Goal: Information Seeking & Learning: Check status

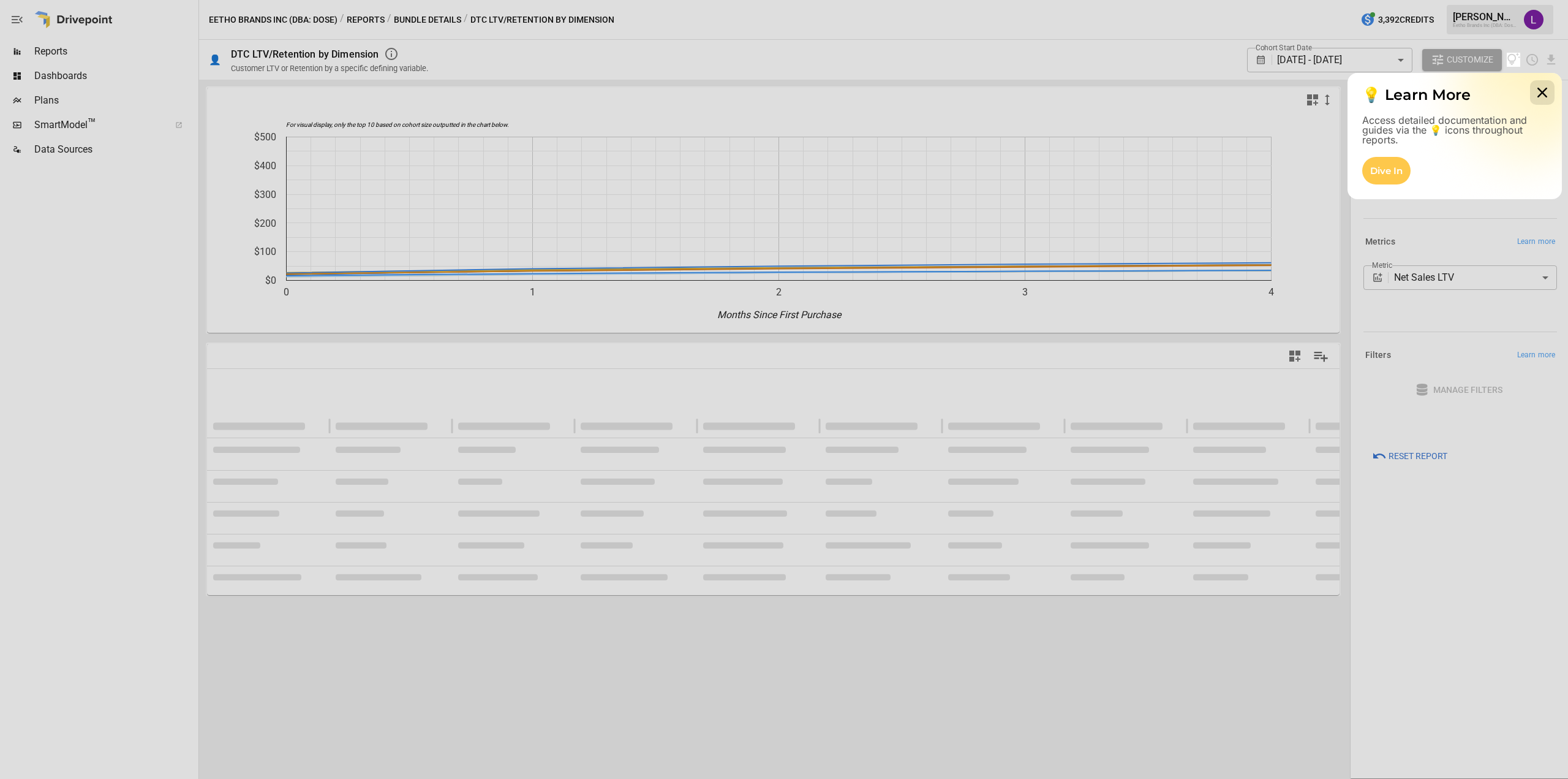
click at [1547, 94] on icon at bounding box center [1542, 93] width 25 height 25
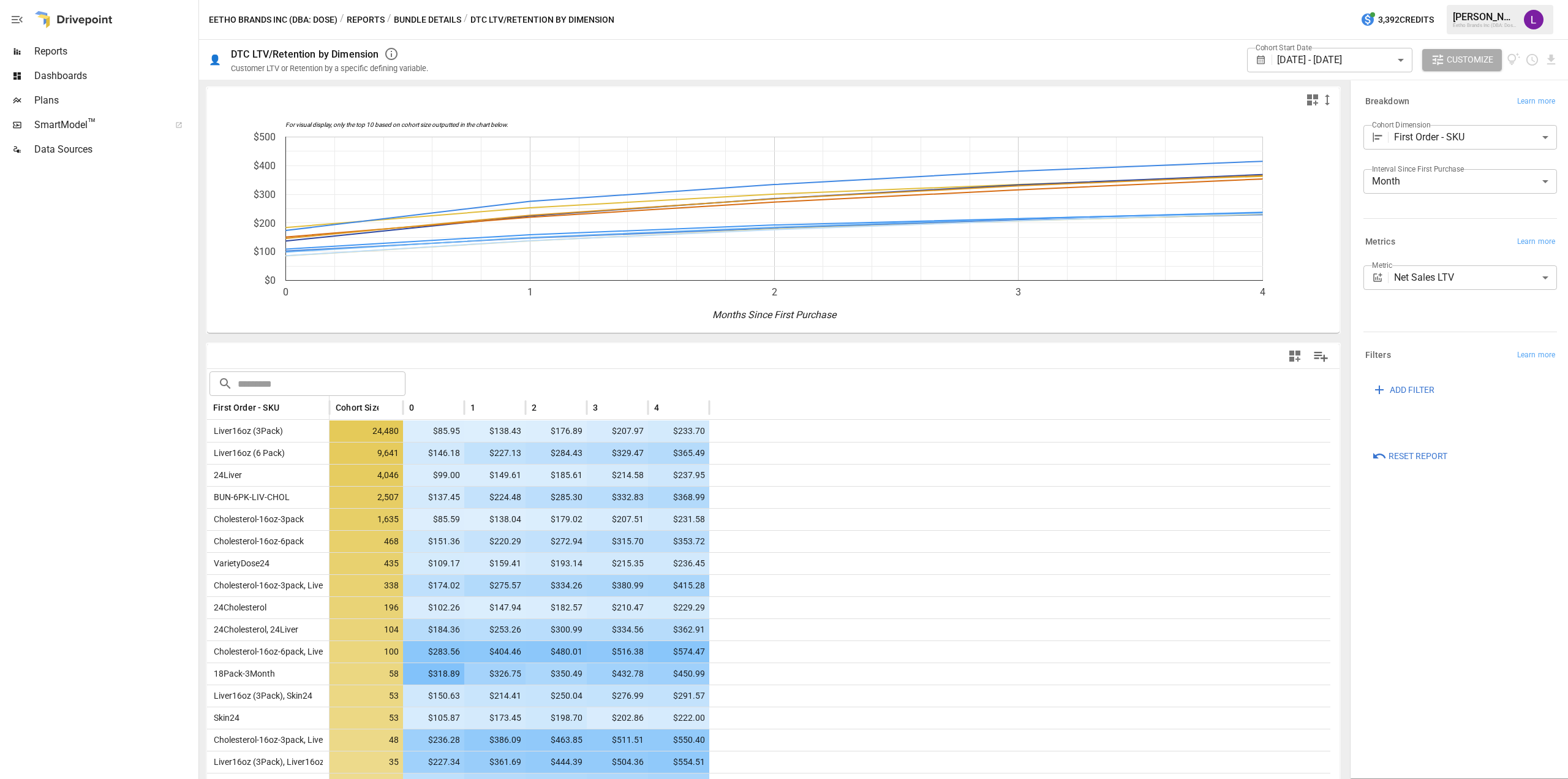
click at [65, 55] on span "Reports" at bounding box center [115, 51] width 162 height 15
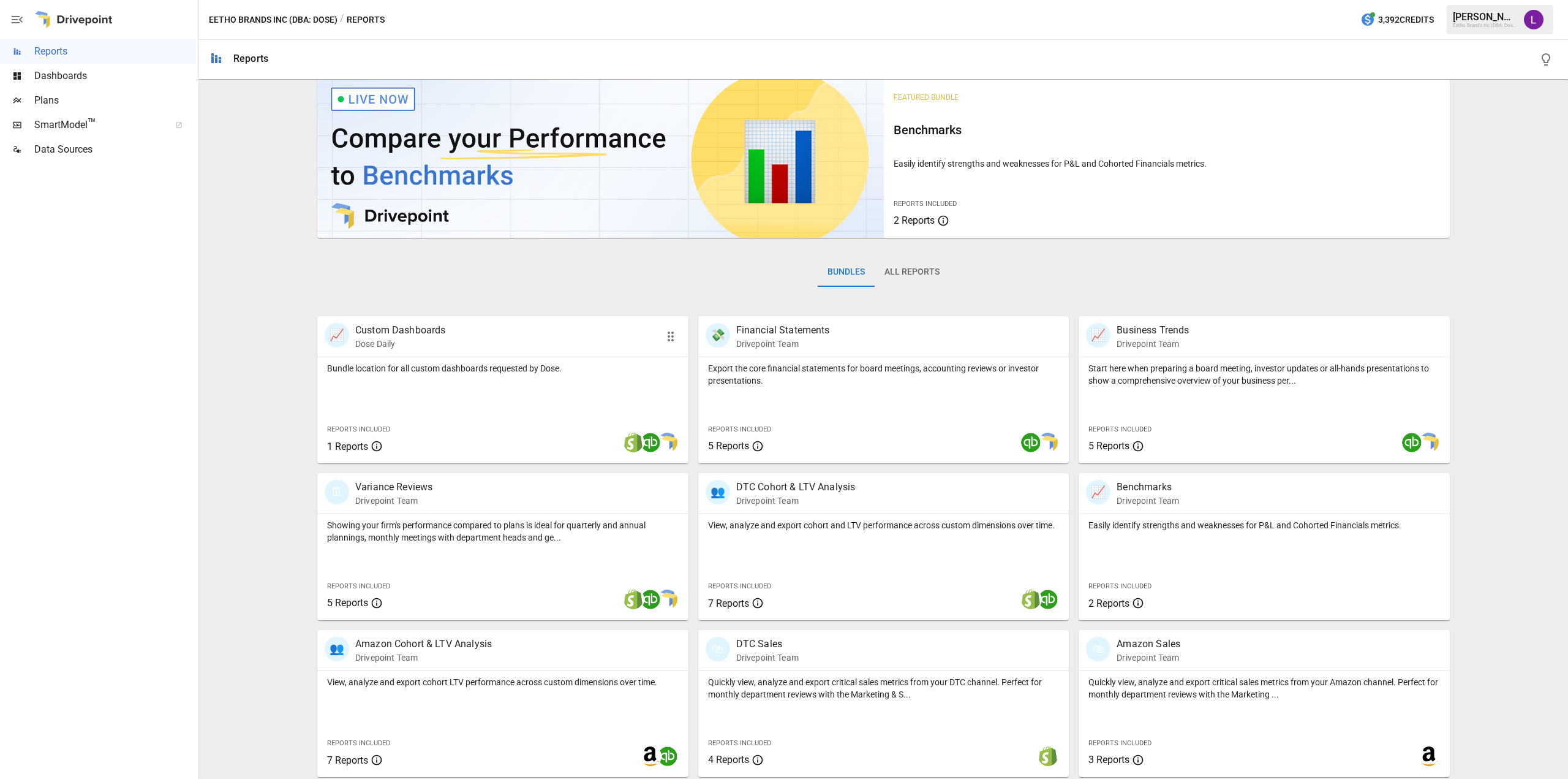
scroll to position [14, 0]
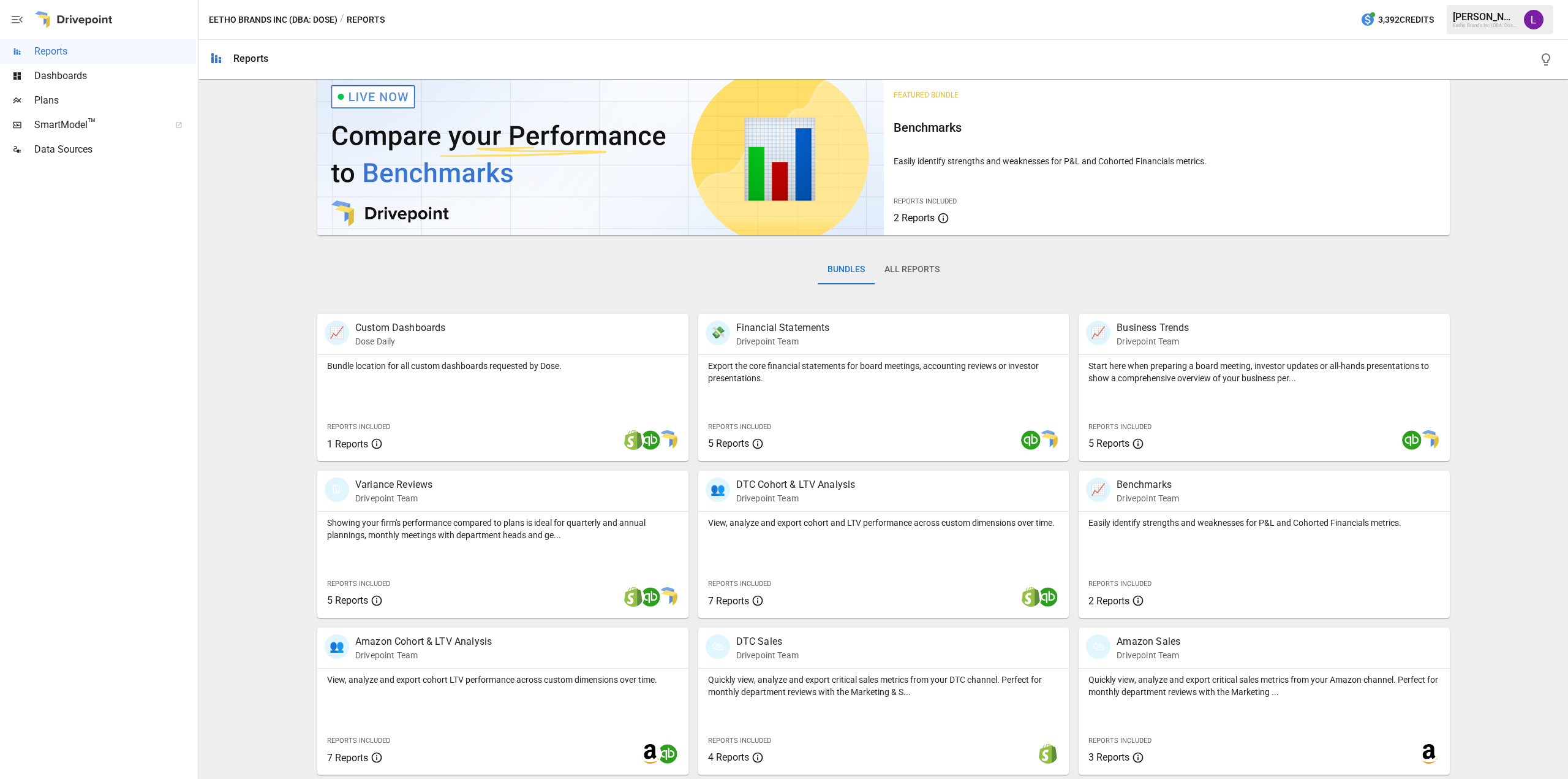
click at [524, 270] on div "Bundles All Reports" at bounding box center [884, 280] width 1133 height 69
click at [805, 528] on p "View, analyze and export cohort and LTV performance across custom dimensions ov…" at bounding box center [884, 523] width 352 height 12
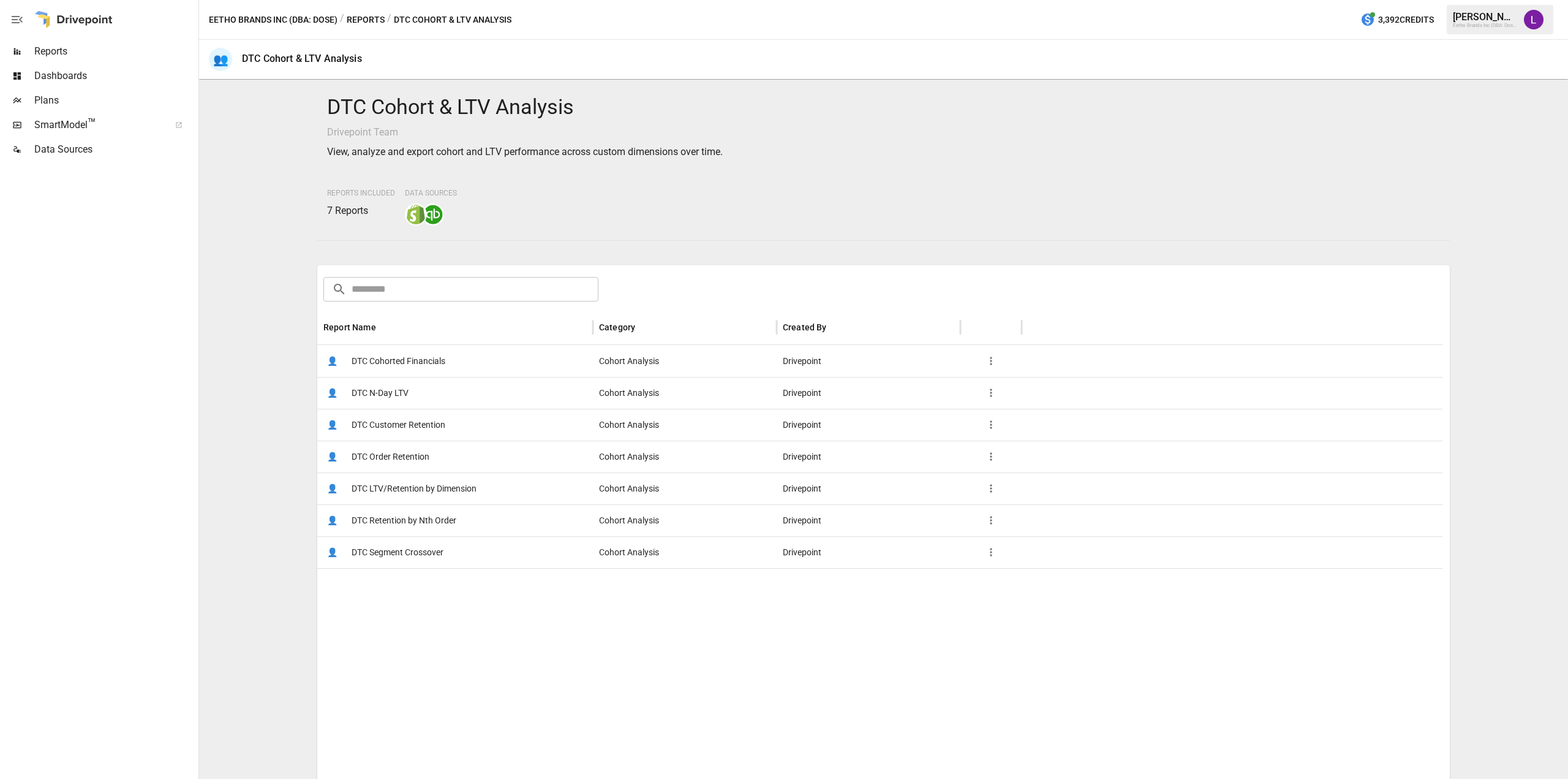
click at [434, 426] on span "DTC Customer Retention" at bounding box center [399, 425] width 93 height 31
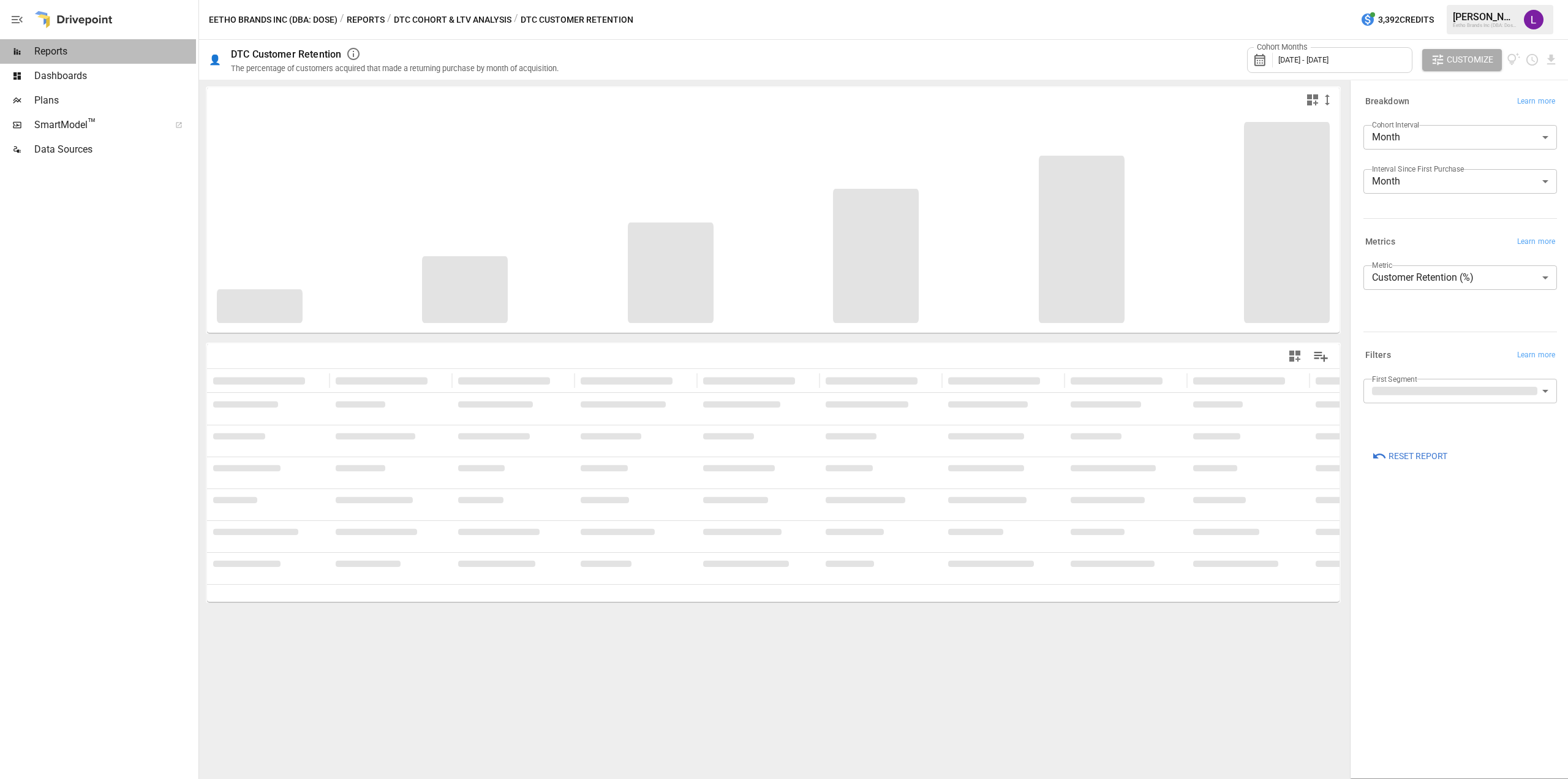
click at [66, 49] on span "Reports" at bounding box center [115, 51] width 162 height 15
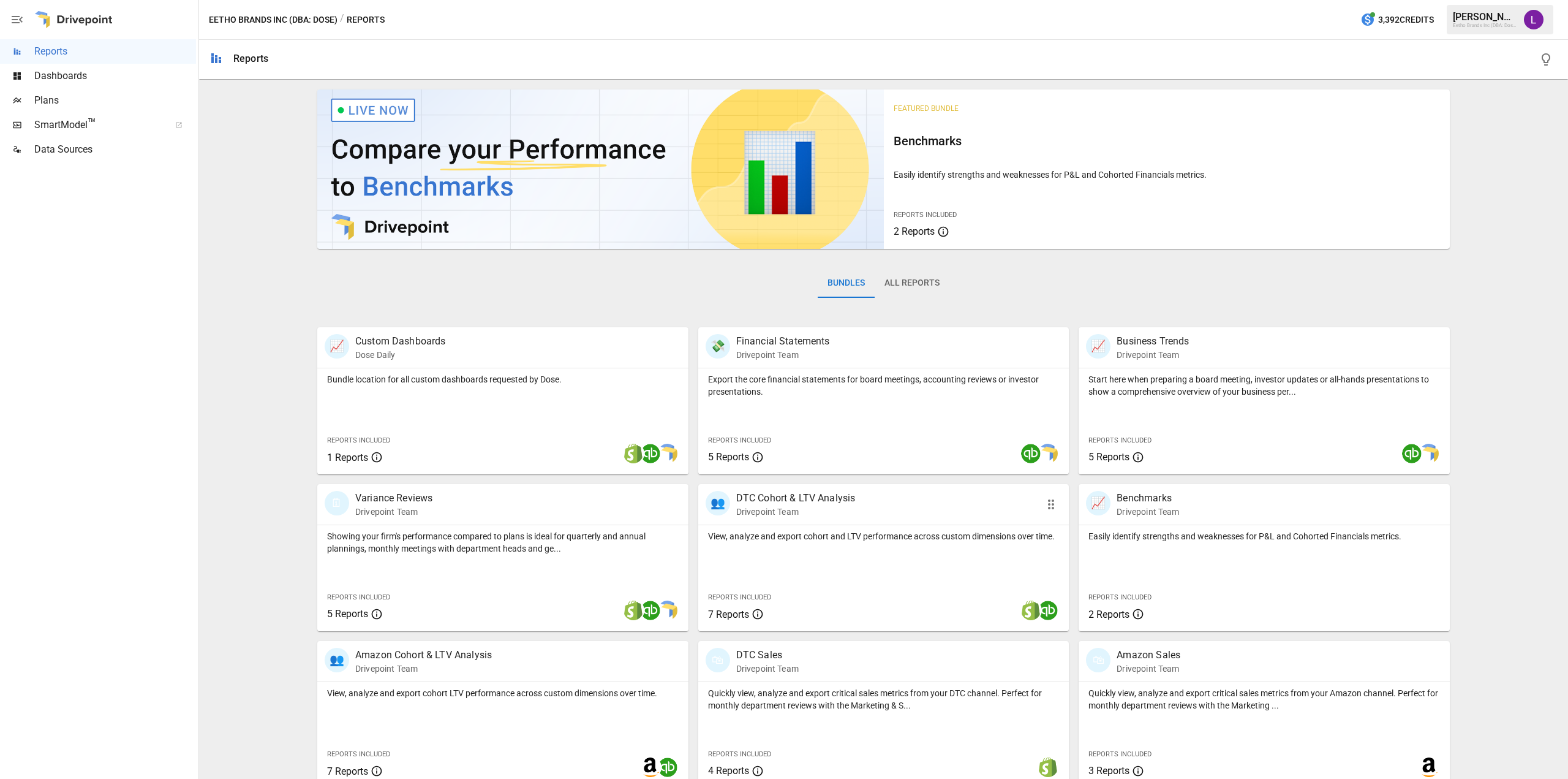
click at [787, 542] on p "View, analyze and export cohort and LTV performance across custom dimensions ov…" at bounding box center [884, 536] width 352 height 12
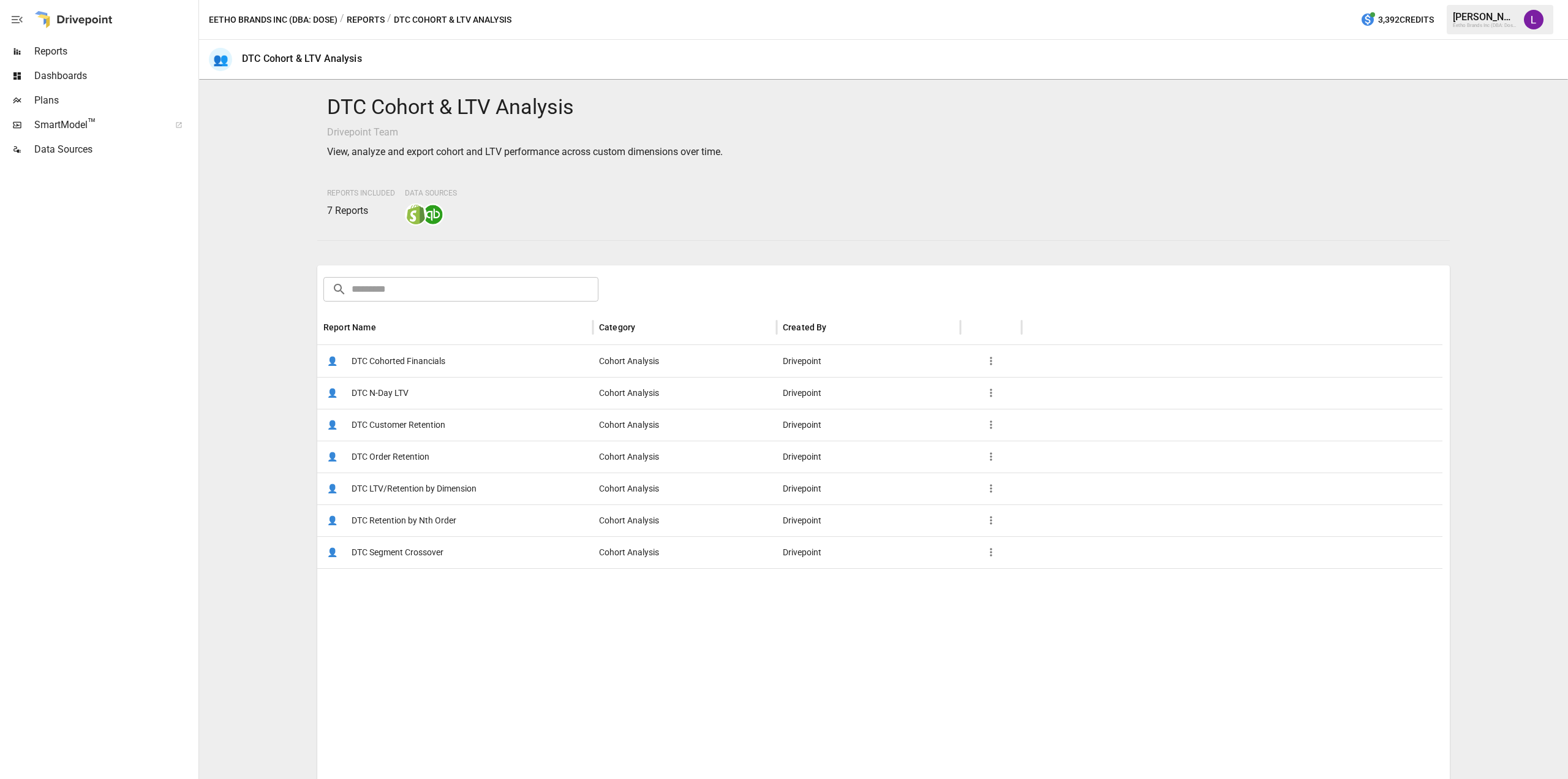
click at [430, 425] on span "DTC Customer Retention" at bounding box center [399, 425] width 93 height 31
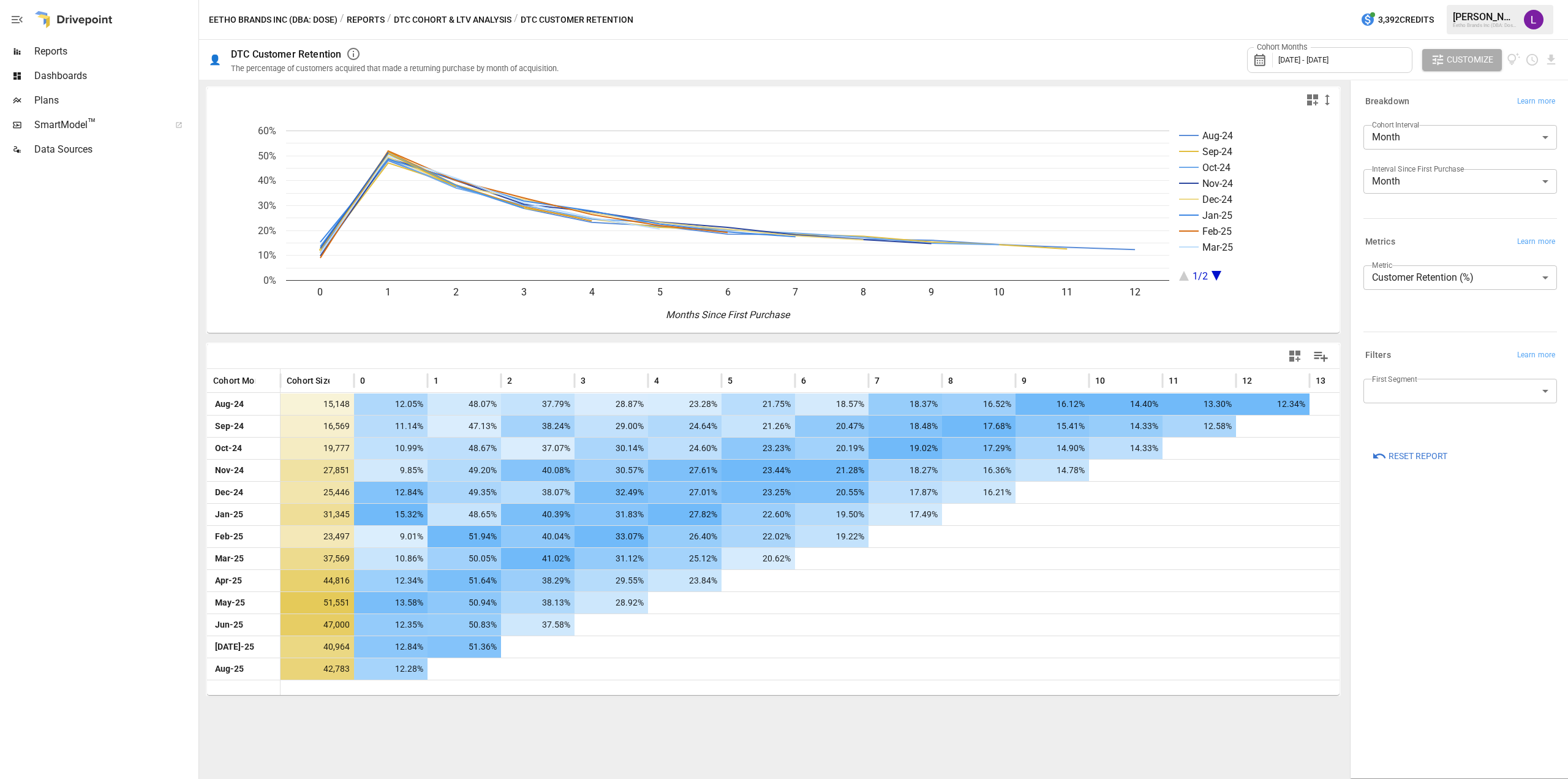
click at [1323, 63] on span "[DATE] - [DATE]" at bounding box center [1304, 60] width 51 height 9
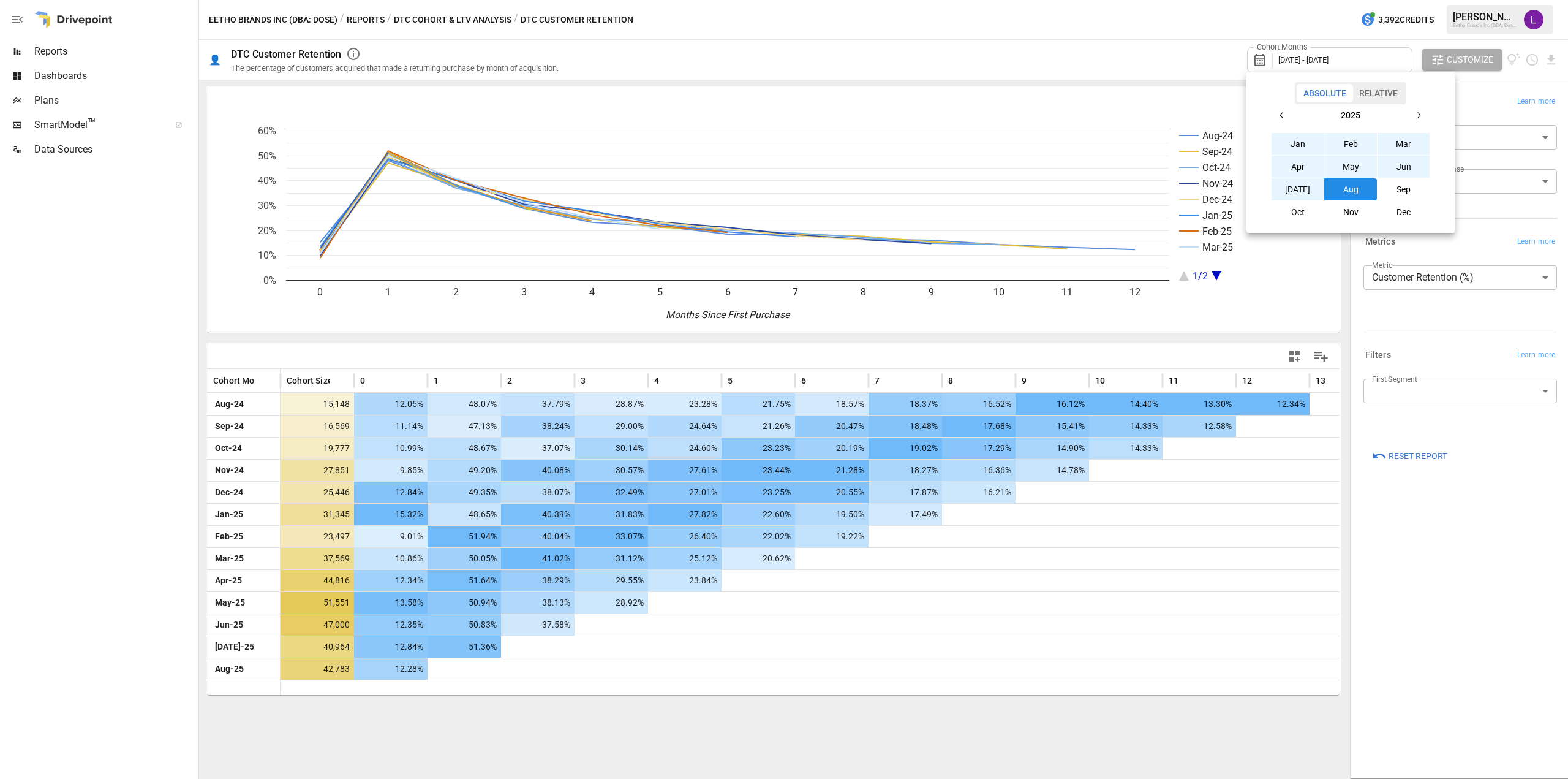
click at [1323, 63] on div at bounding box center [784, 390] width 1568 height 779
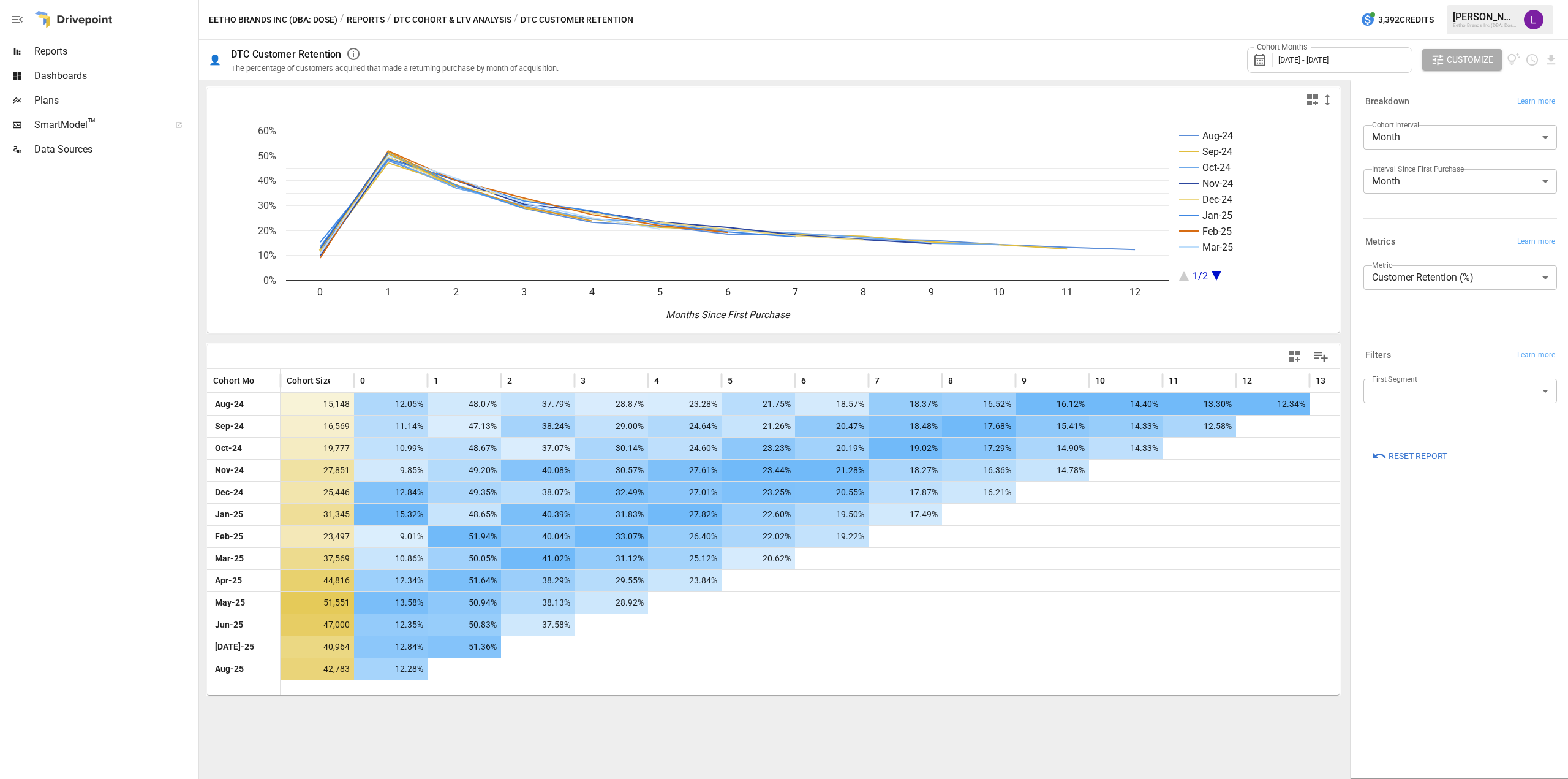
click at [1417, 404] on div "First Segment ​" at bounding box center [1460, 396] width 194 height 35
click at [1425, 0] on body "Reports Dashboards Plans SmartModel ™ Data Sources Eetho Brands Inc (DBA: Dose)…" at bounding box center [784, 0] width 1568 height 0
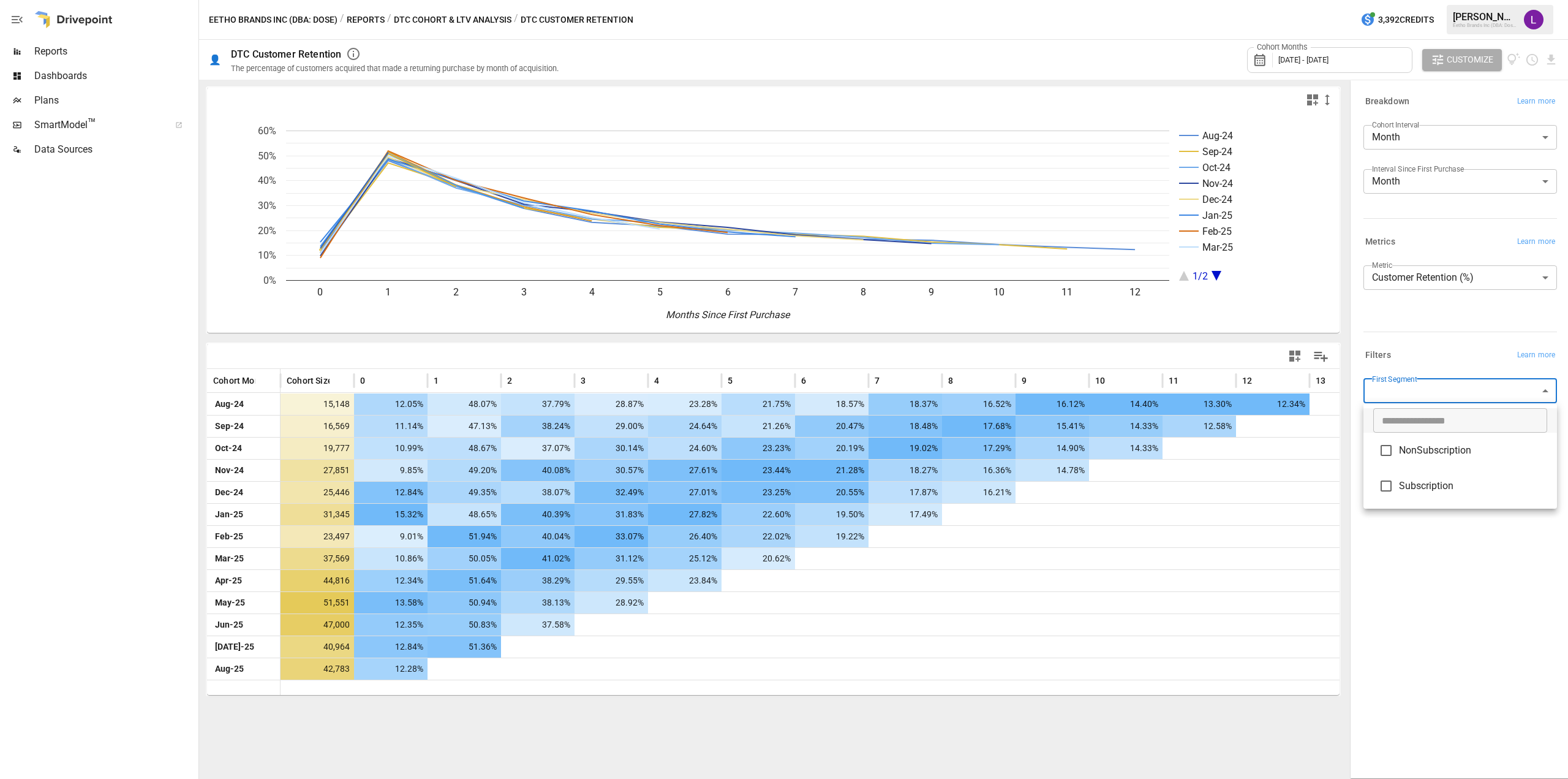
click at [1425, 487] on span "Subscription" at bounding box center [1472, 485] width 148 height 15
type input "**********"
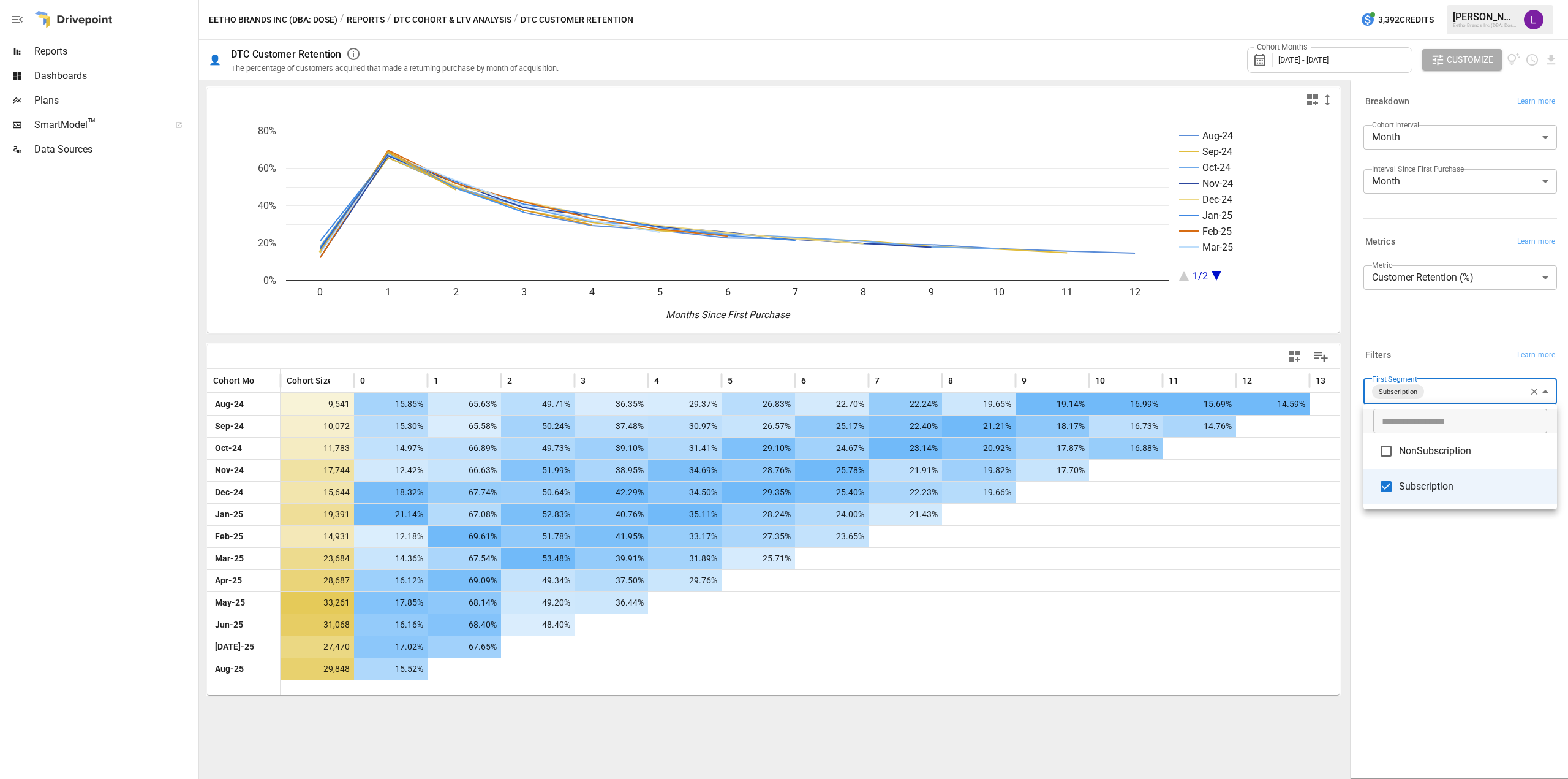
click at [1437, 314] on div at bounding box center [784, 390] width 1568 height 779
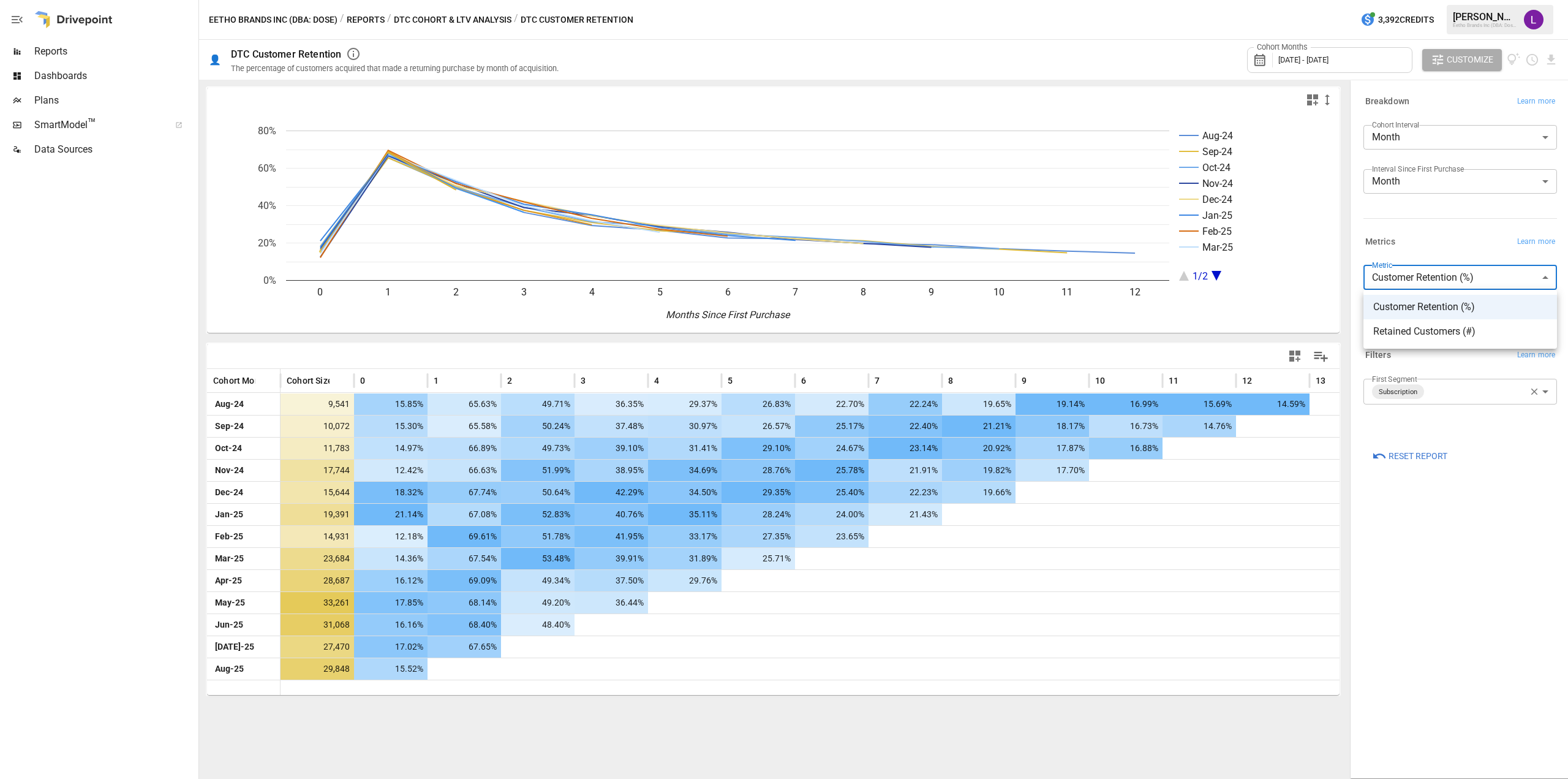
click at [1439, 0] on body "Reports Dashboards Plans SmartModel ™ Data Sources Eetho Brands Inc (DBA: Dose)…" at bounding box center [784, 0] width 1568 height 0
click at [1420, 277] on div at bounding box center [784, 390] width 1568 height 779
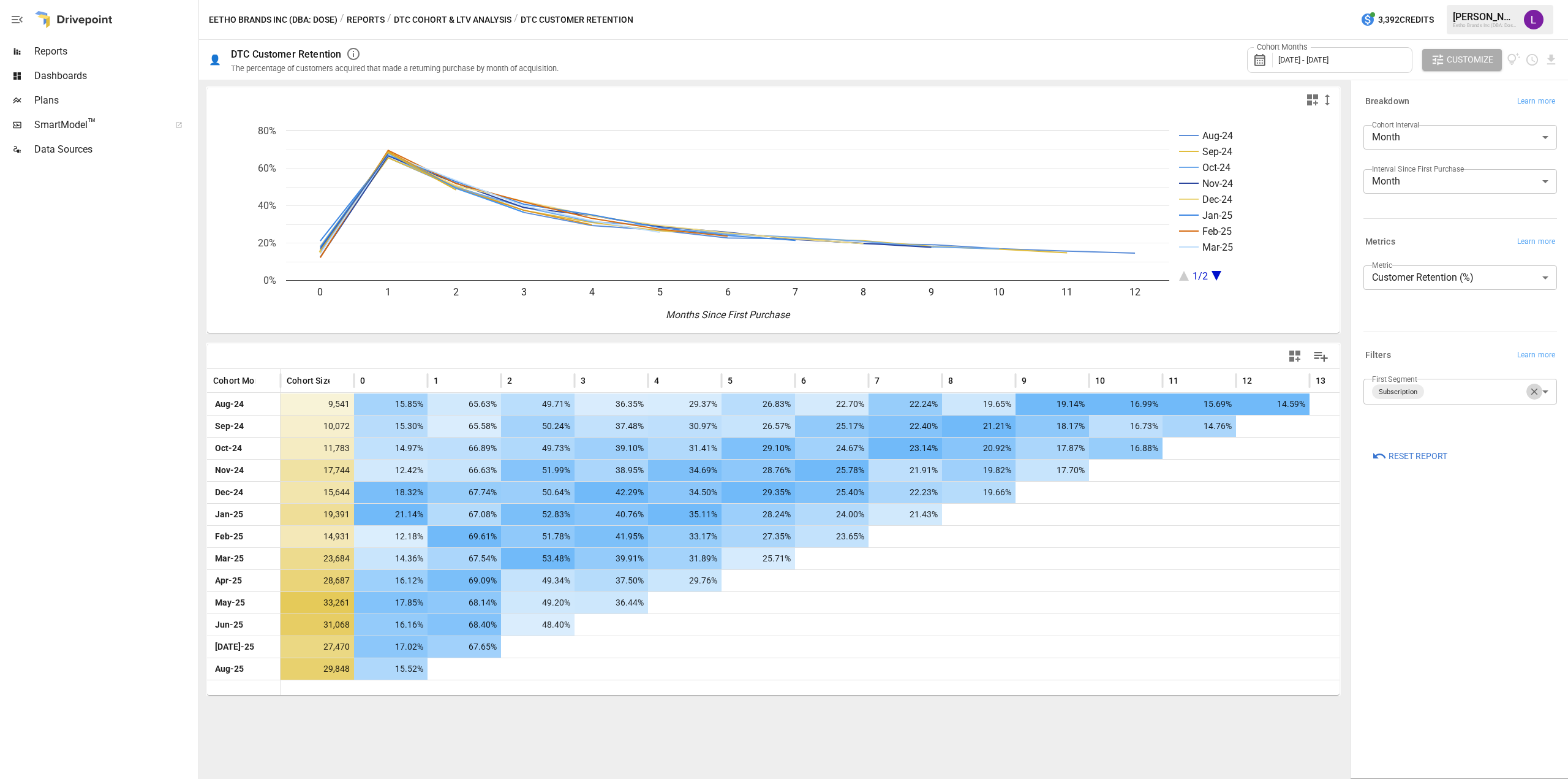
click at [1530, 391] on icon "button" at bounding box center [1534, 392] width 11 height 11
click at [1448, 0] on body "Reports Dashboards Plans SmartModel ™ Data Sources Eetho Brands Inc (DBA: Dose)…" at bounding box center [784, 0] width 1568 height 0
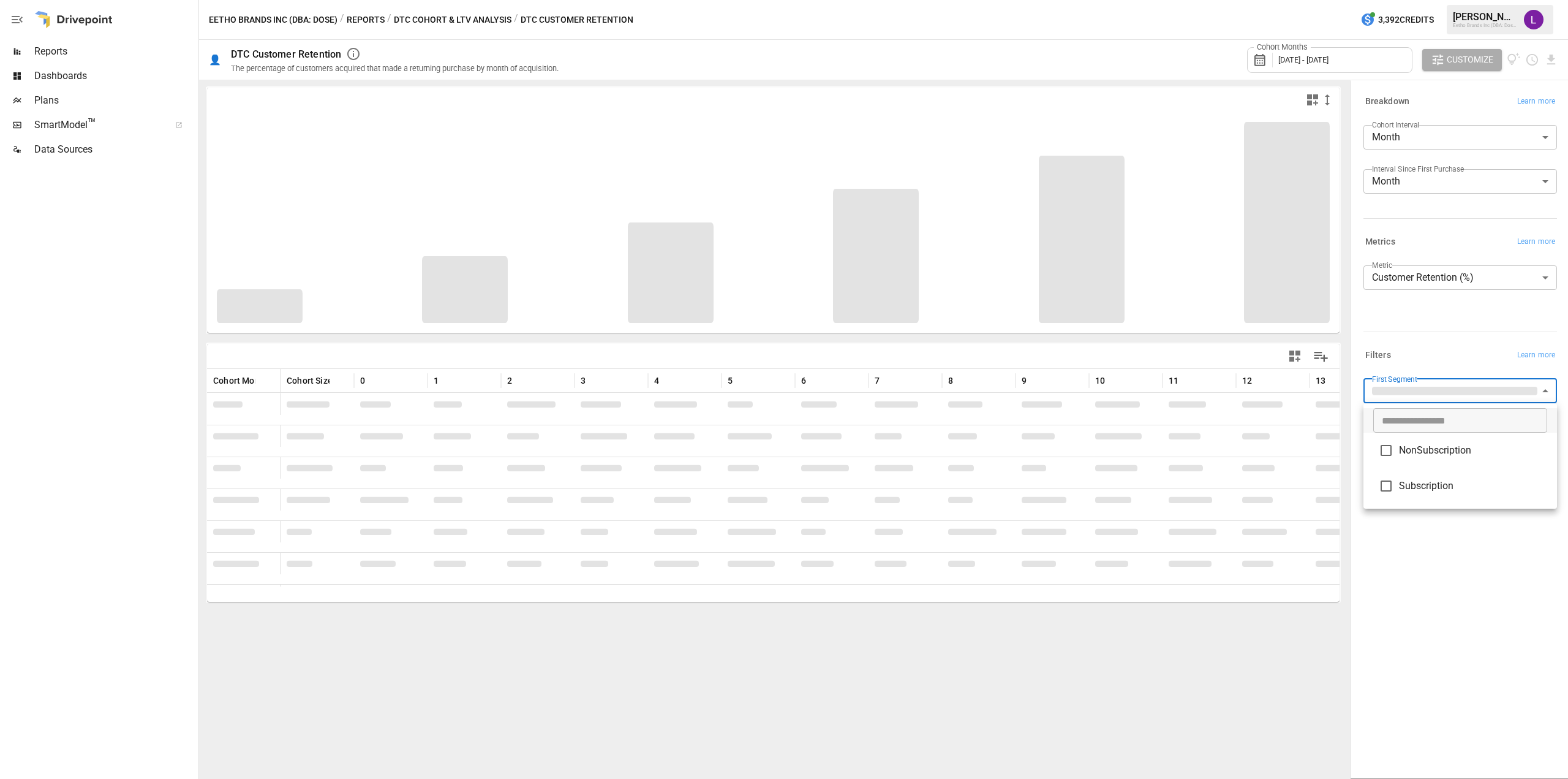
click at [1432, 459] on li "NonSubscription" at bounding box center [1460, 450] width 194 height 35
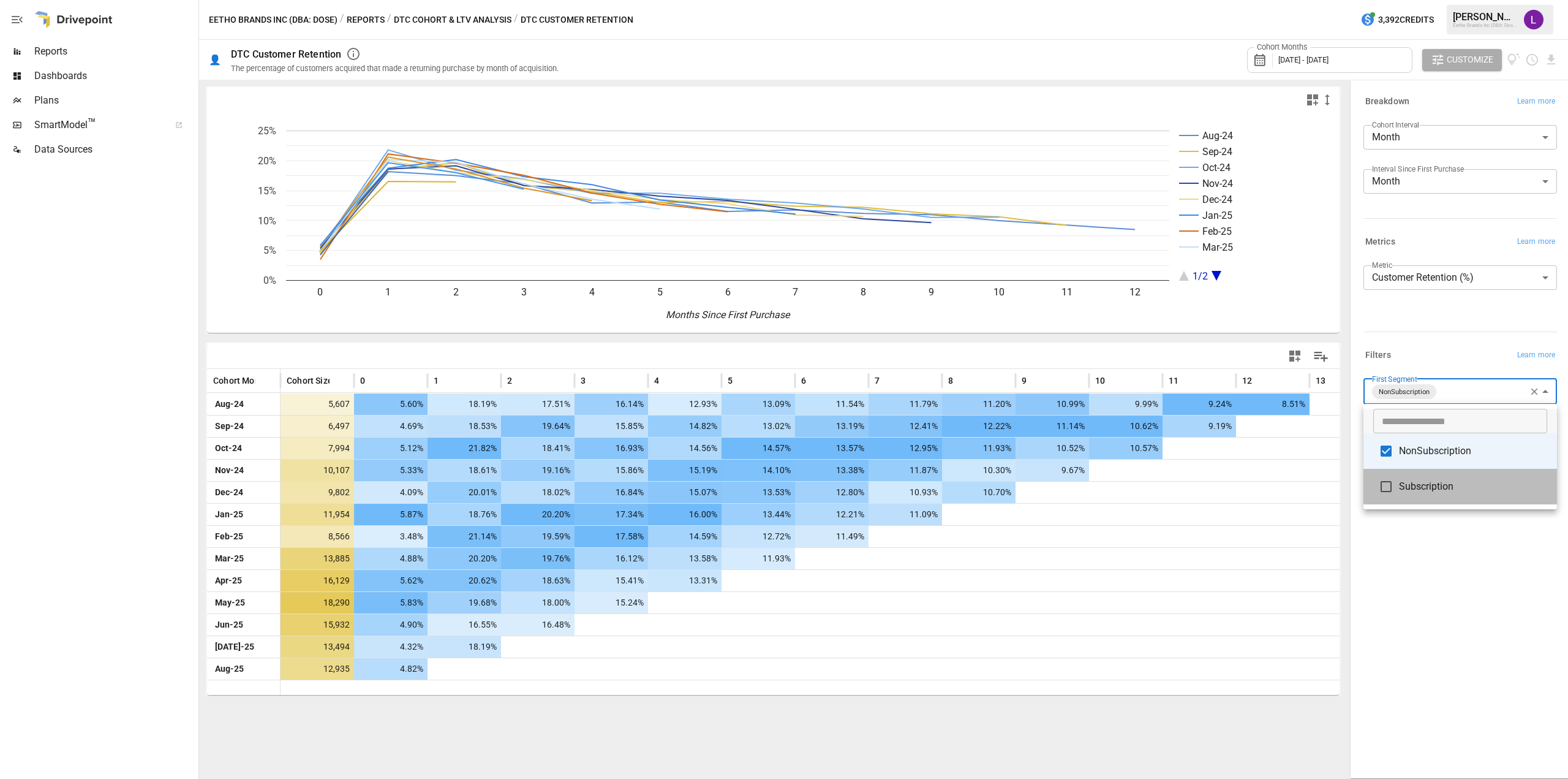
click at [1437, 488] on span "Subscription" at bounding box center [1472, 486] width 148 height 15
click at [1445, 453] on span "NonSubscription" at bounding box center [1472, 451] width 148 height 15
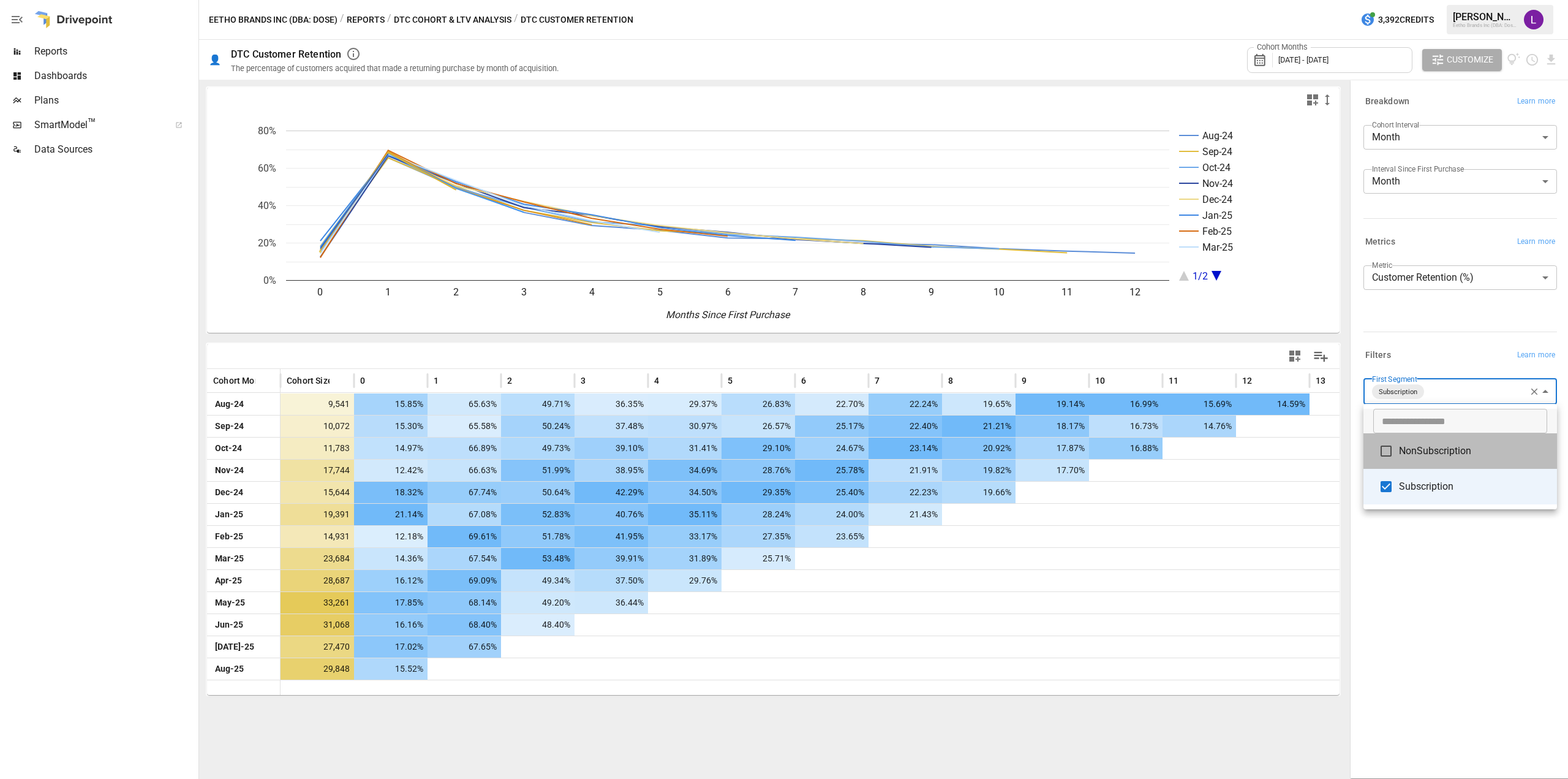
click at [1432, 453] on span "NonSubscription" at bounding box center [1472, 451] width 148 height 15
click at [1412, 488] on span "Subscription" at bounding box center [1472, 486] width 148 height 15
type input "**********"
